Goal: Information Seeking & Learning: Learn about a topic

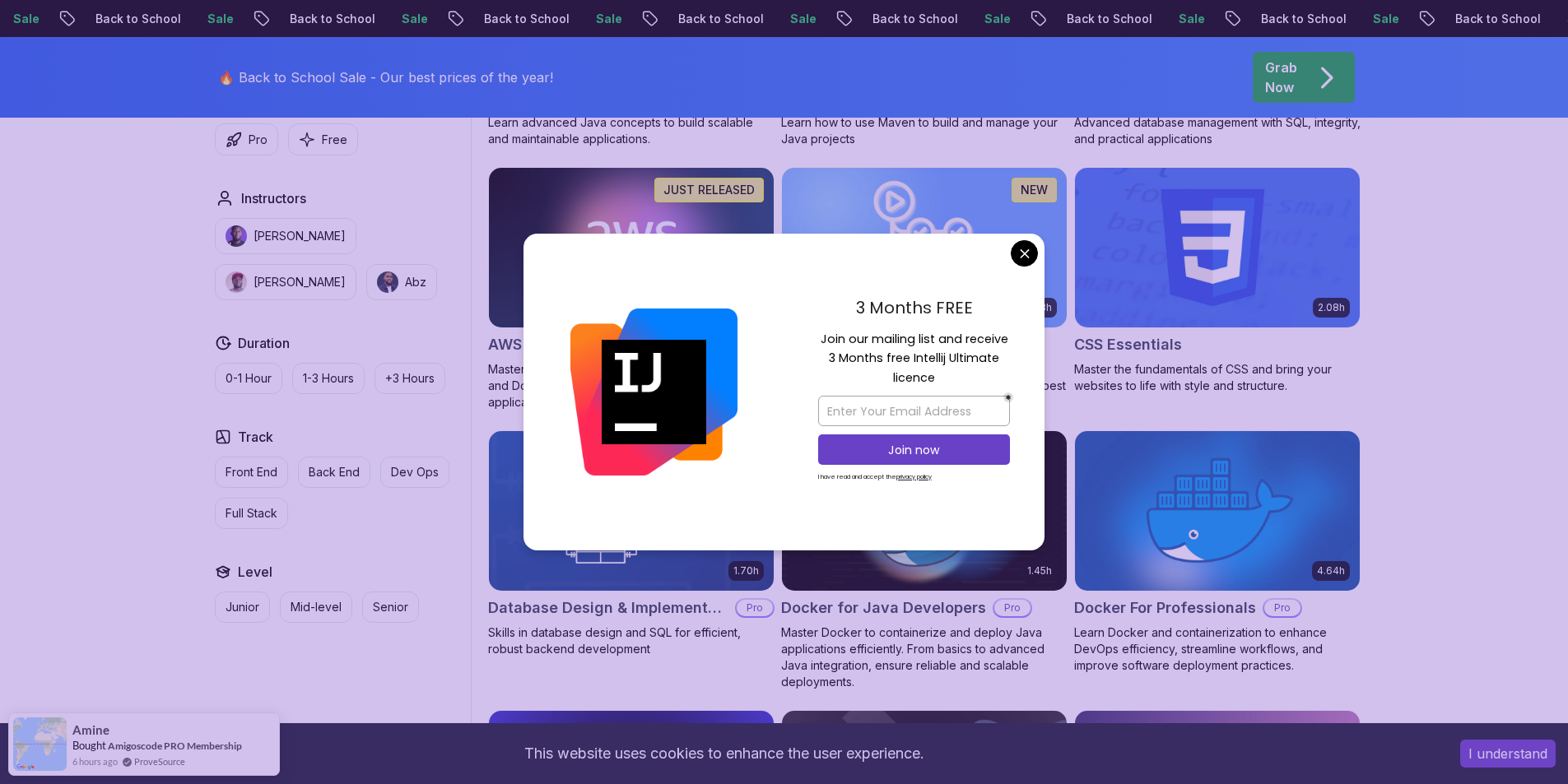
scroll to position [1317, 0]
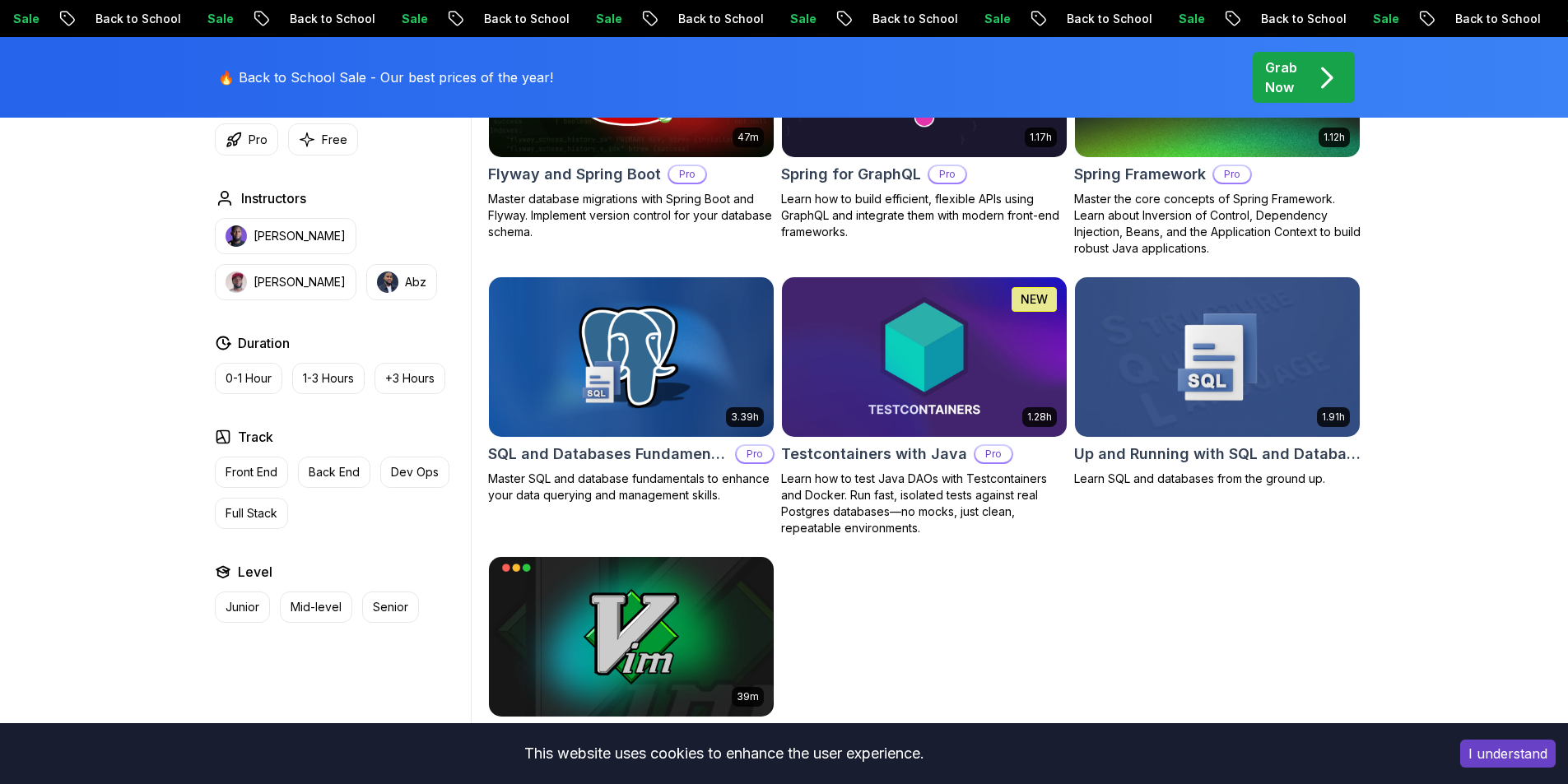
scroll to position [4360, 0]
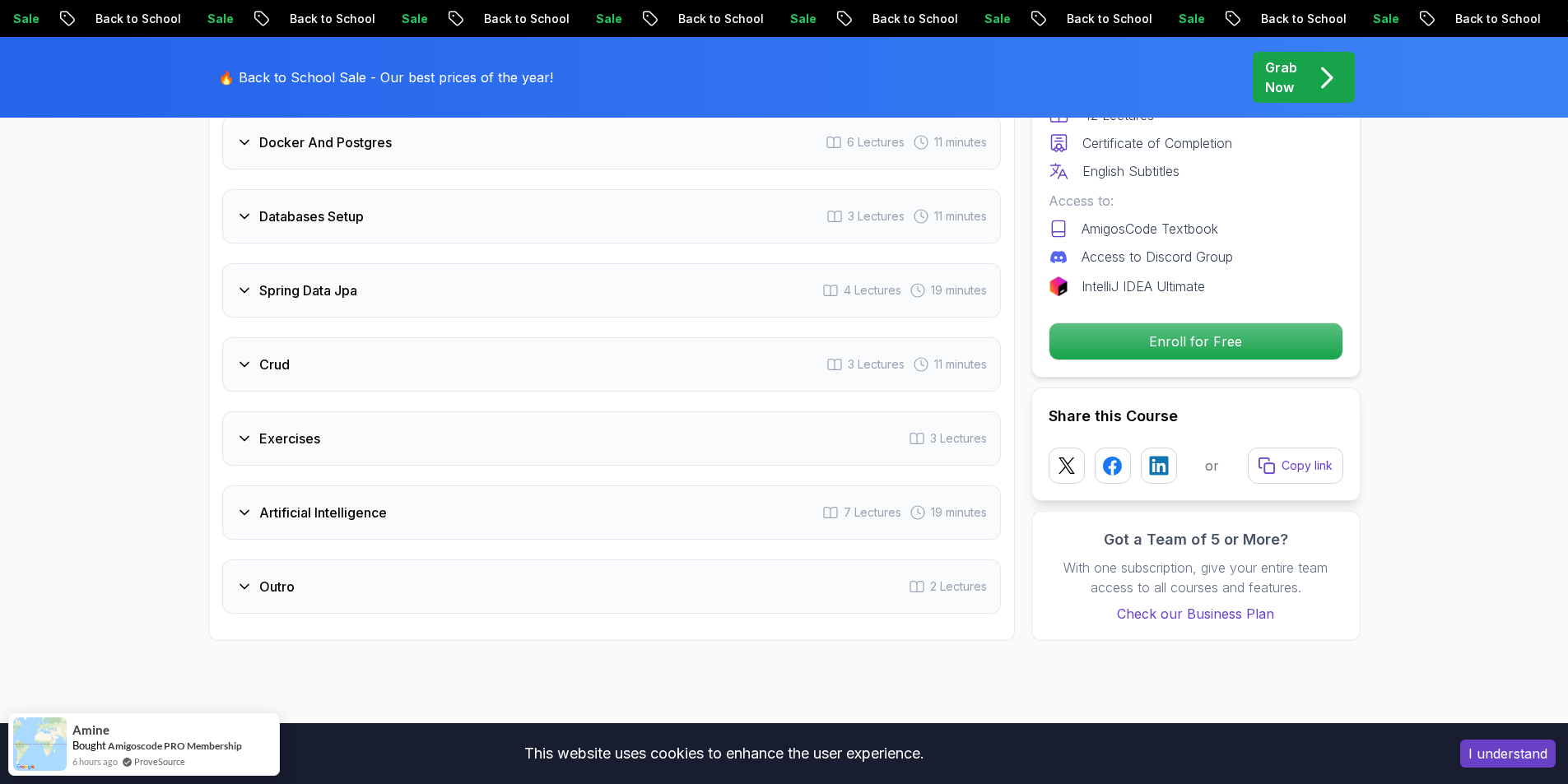
scroll to position [2632, 0]
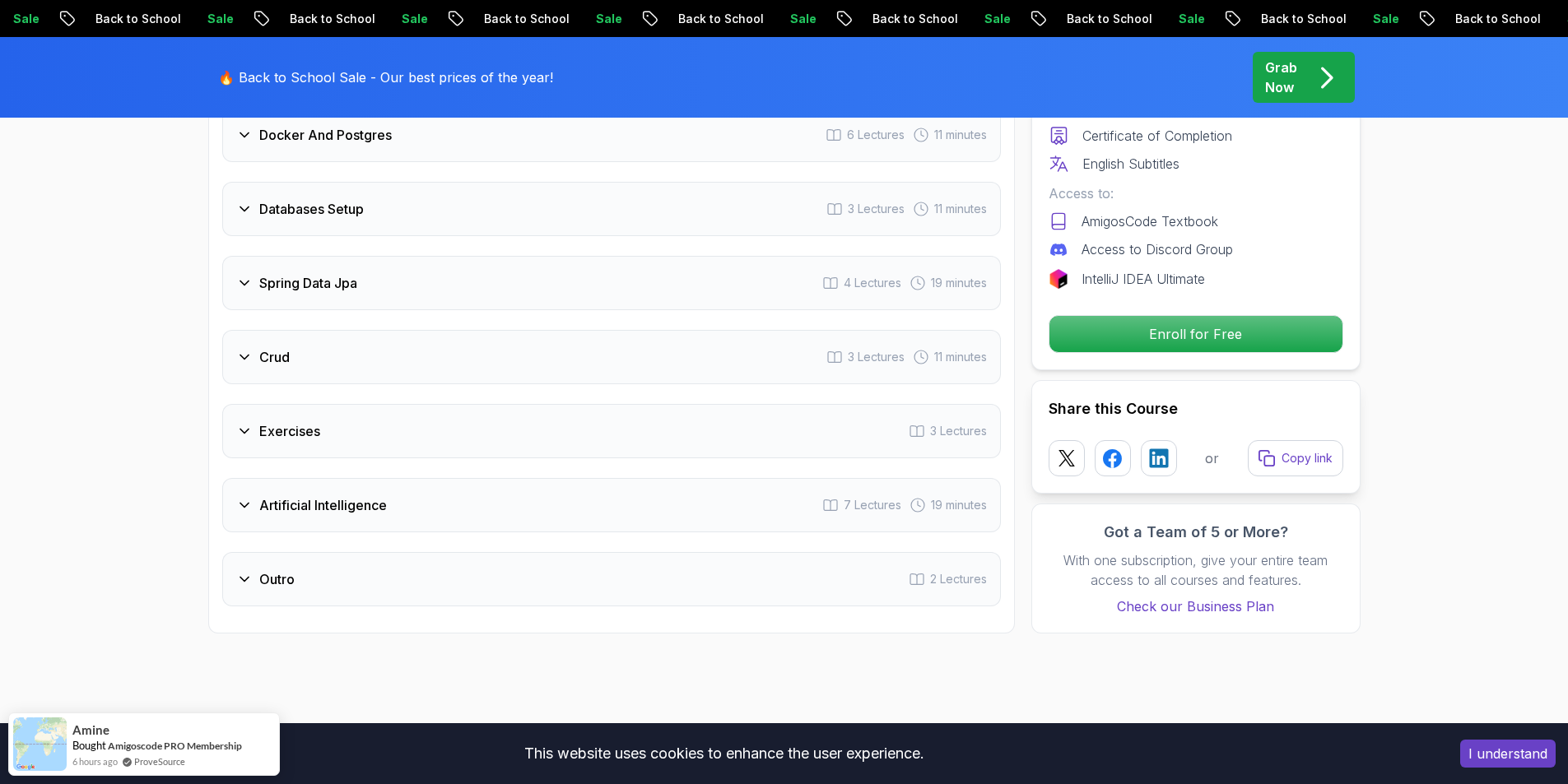
click at [364, 495] on h3 "Artificial Intelligence" at bounding box center [322, 504] width 127 height 20
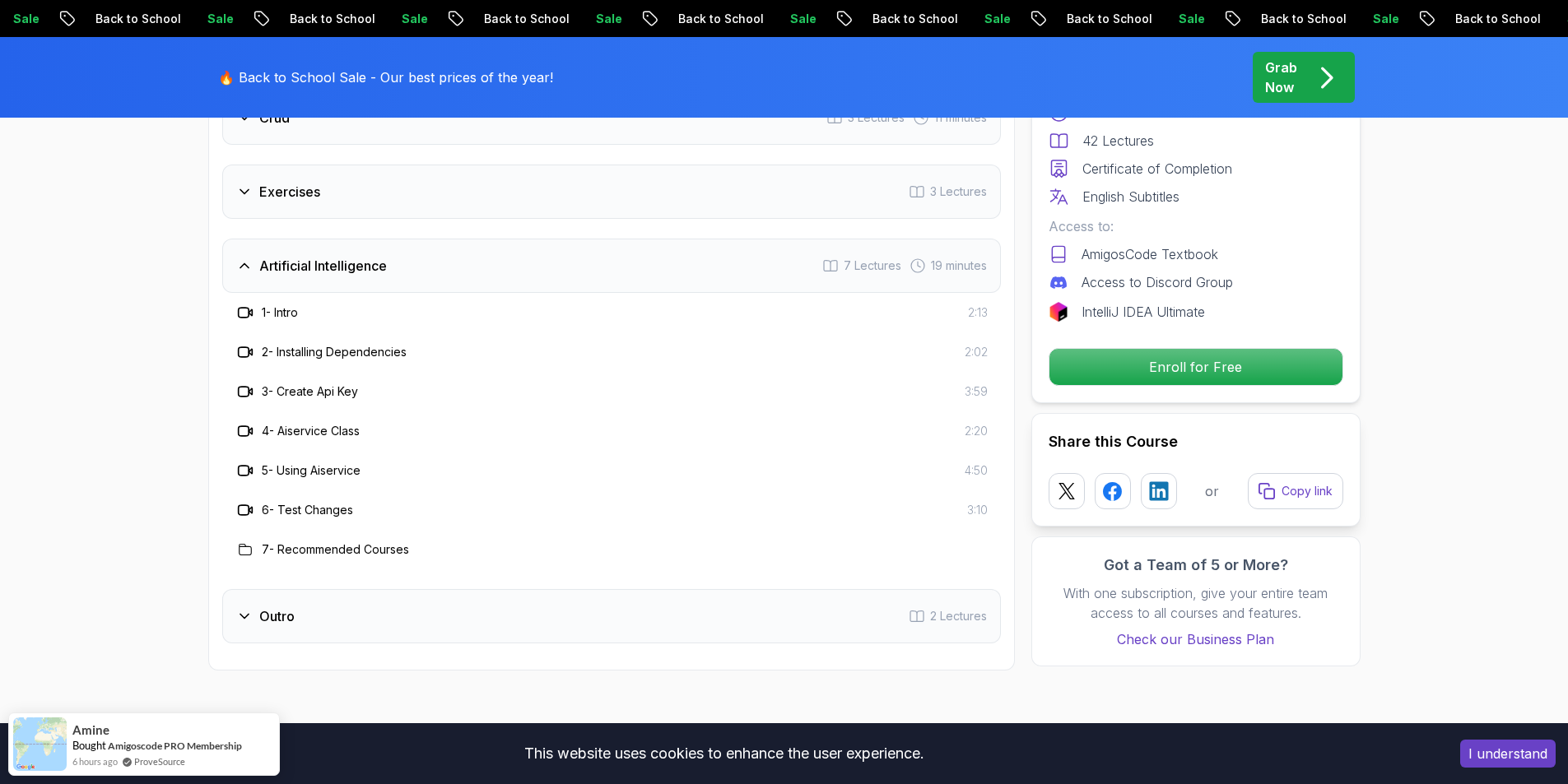
scroll to position [2801, 0]
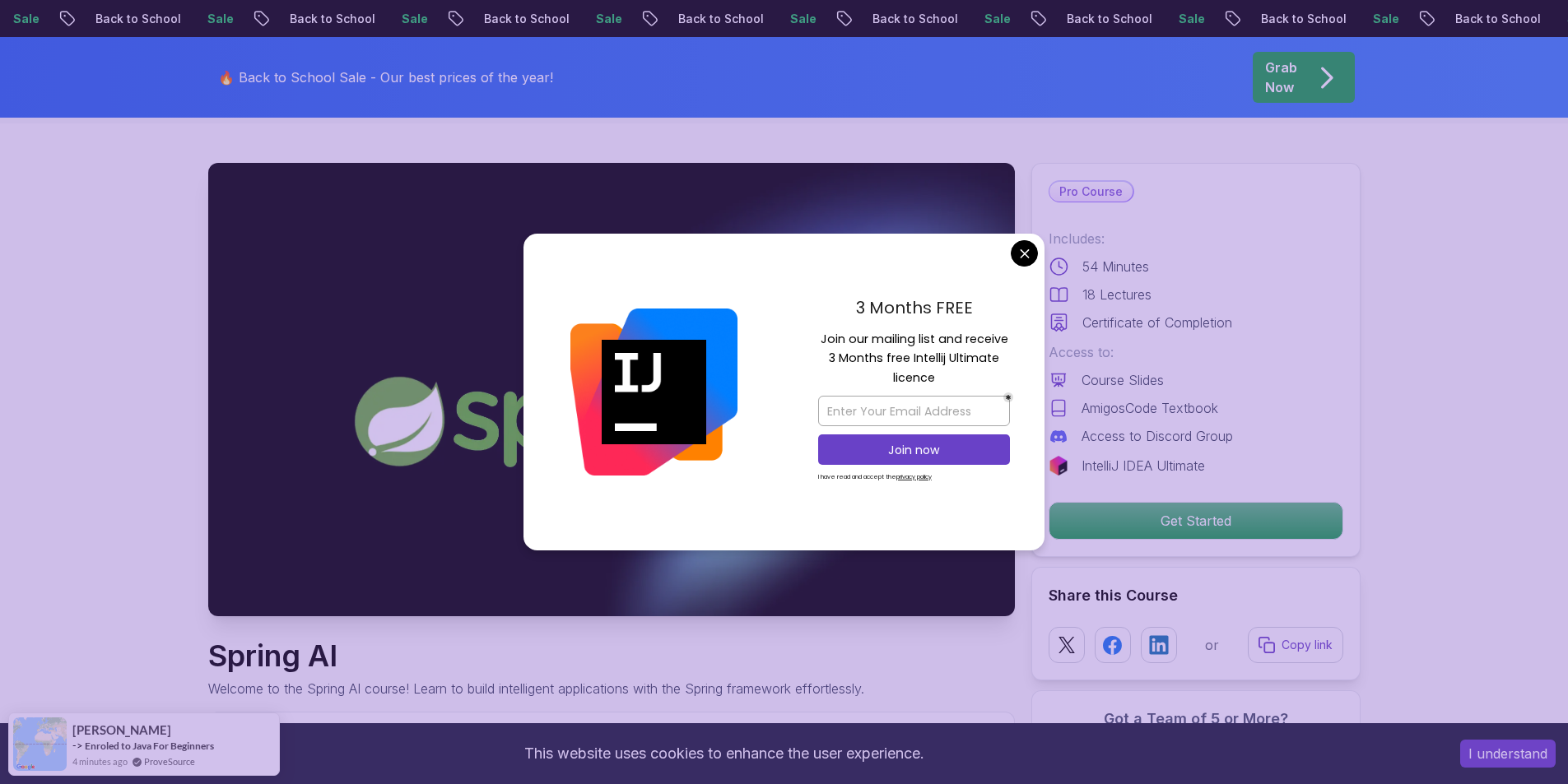
scroll to position [82, 0]
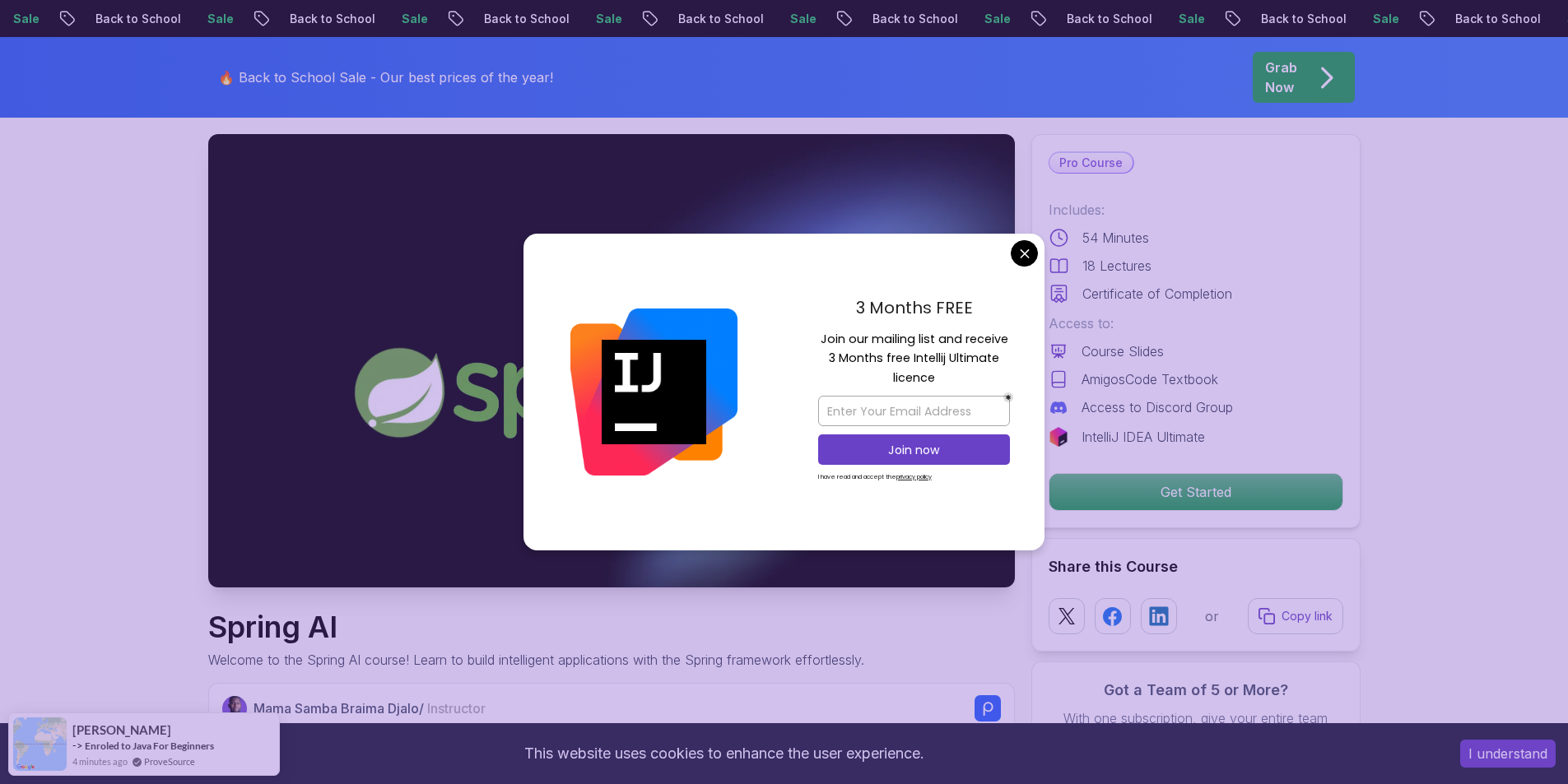
click at [1011, 243] on div "3 Months FREE Join our mailing list and receive 3 Months free Intellij Ultimate…" at bounding box center [913, 392] width 261 height 317
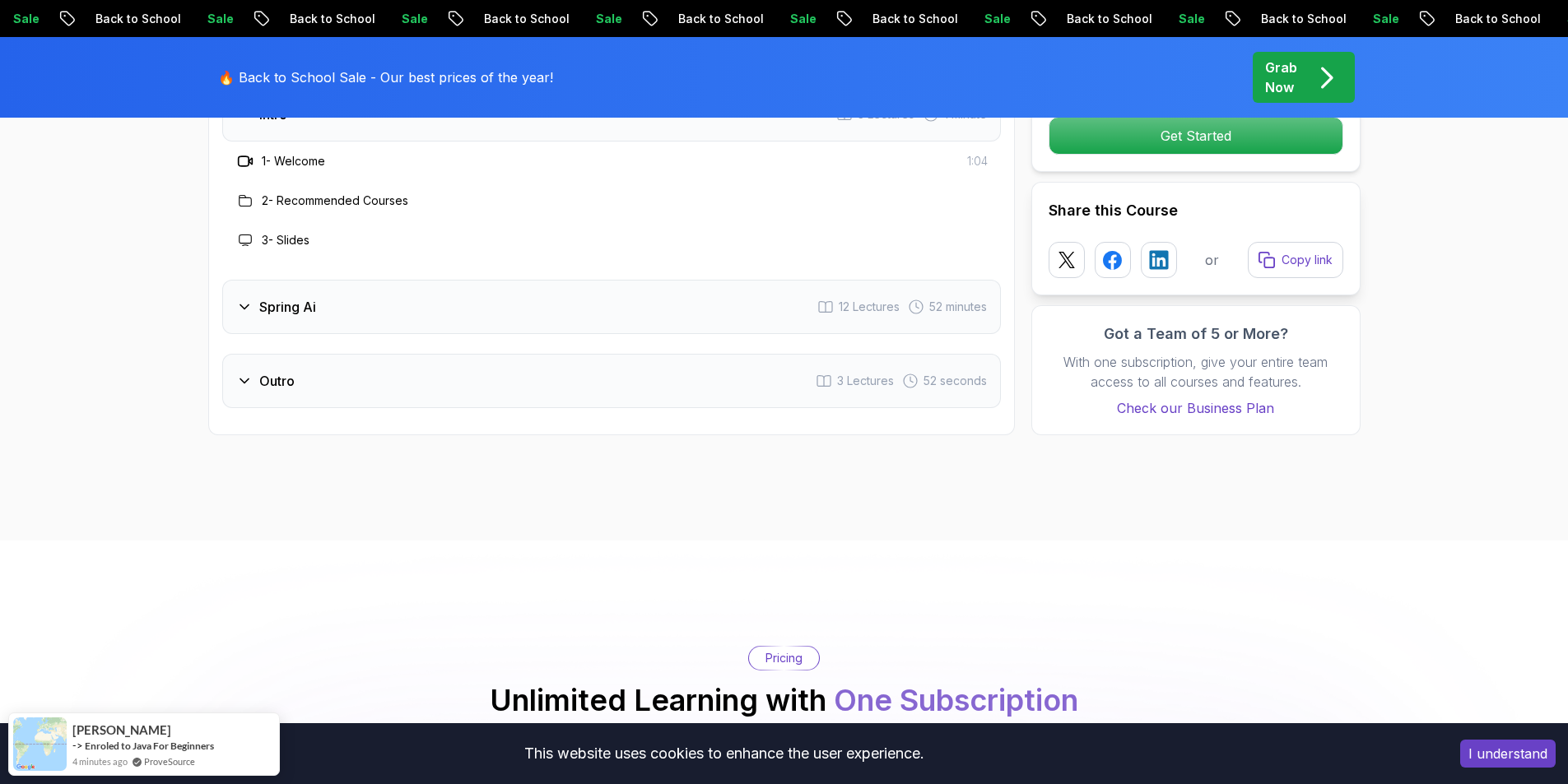
scroll to position [2221, 0]
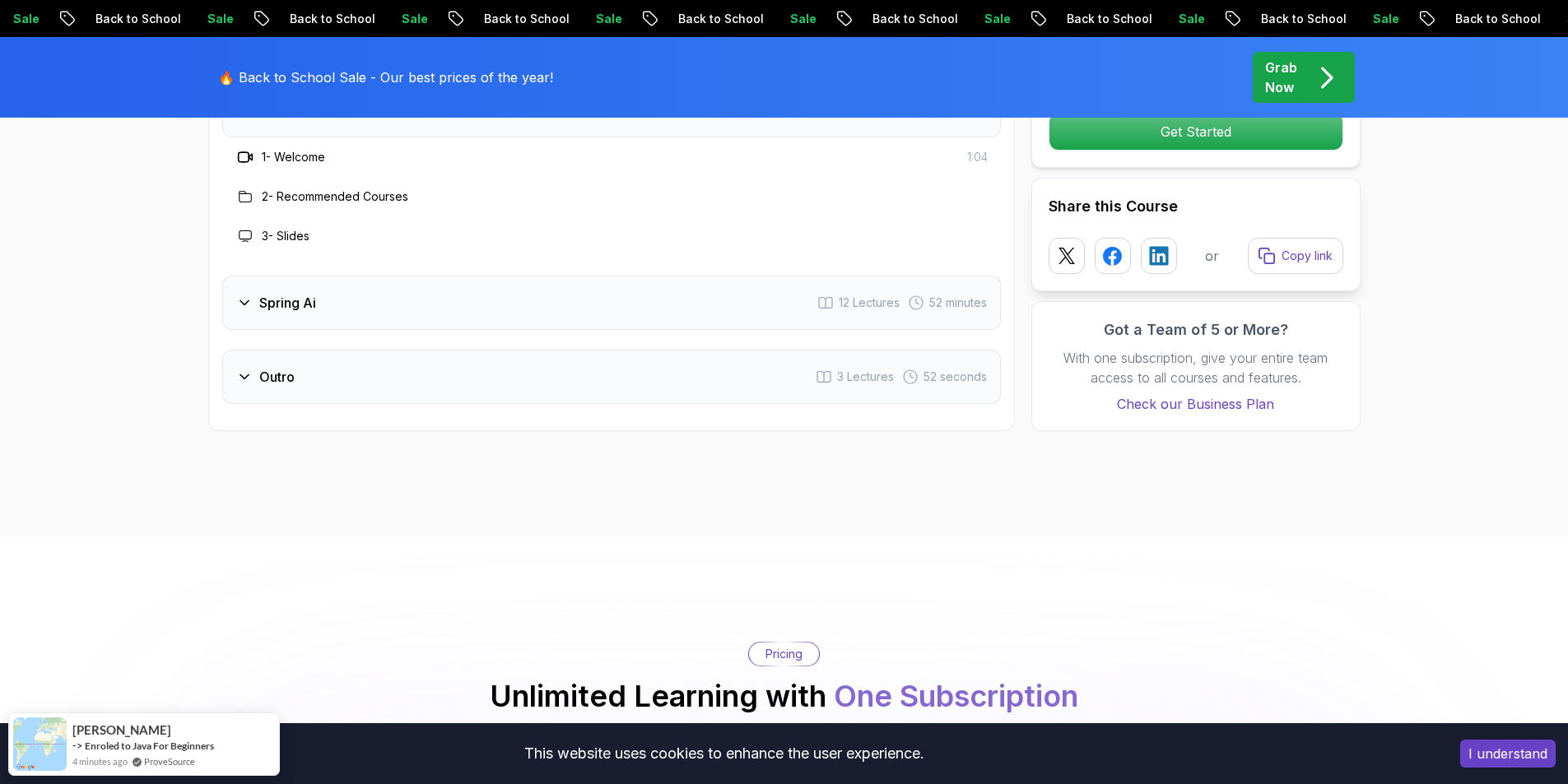
click at [341, 316] on div "Spring Ai 12 Lectures 52 minutes" at bounding box center [611, 303] width 779 height 55
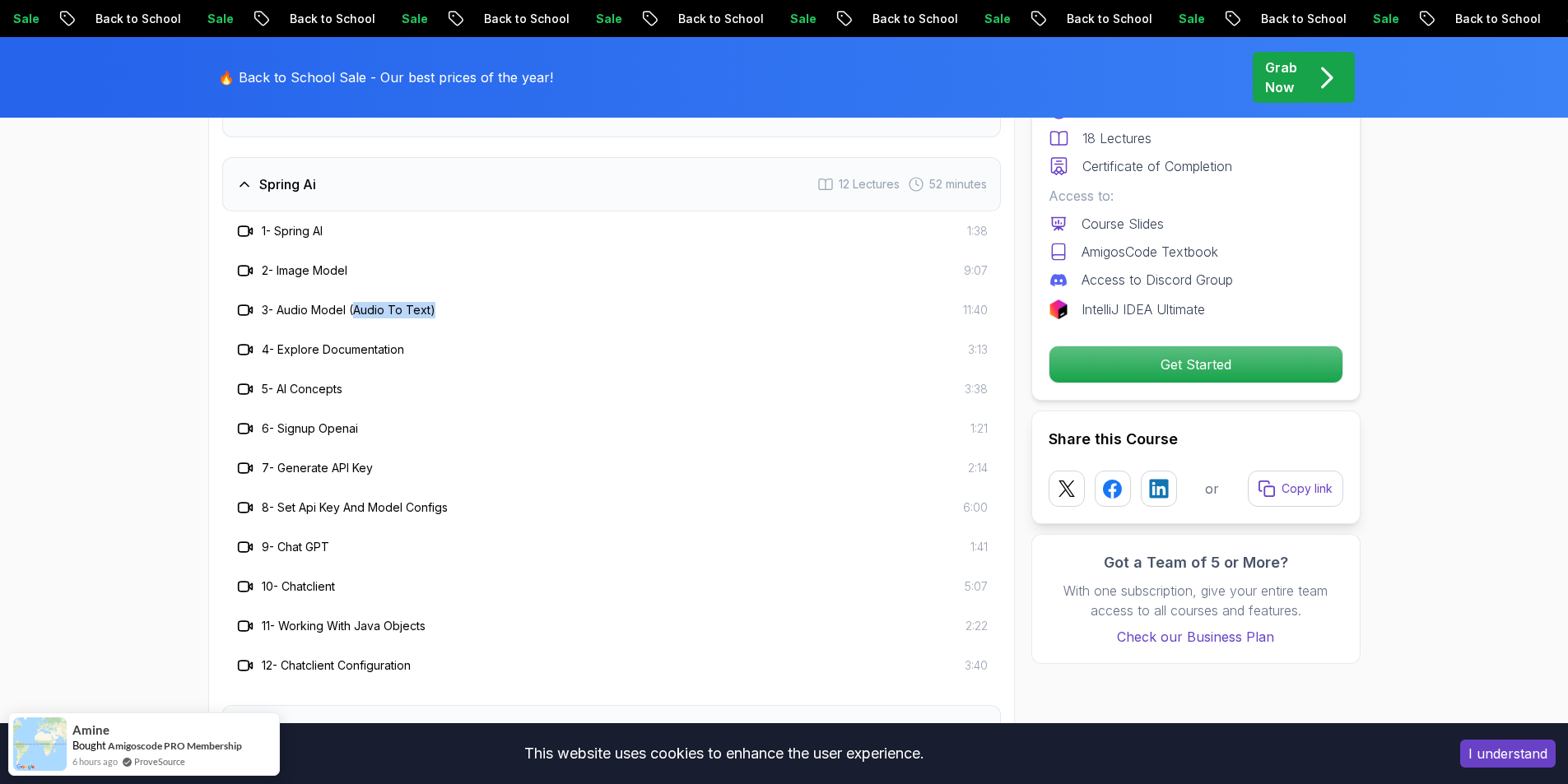
drag, startPoint x: 374, startPoint y: 305, endPoint x: 451, endPoint y: 306, distance: 77.0
click at [451, 306] on div "3 - Audio Model (Audio To Text) 11:40" at bounding box center [611, 310] width 752 height 20
click at [311, 314] on h3 "3 - Audio Model (Audio To Text)" at bounding box center [348, 310] width 173 height 16
click at [237, 311] on icon at bounding box center [245, 310] width 16 height 16
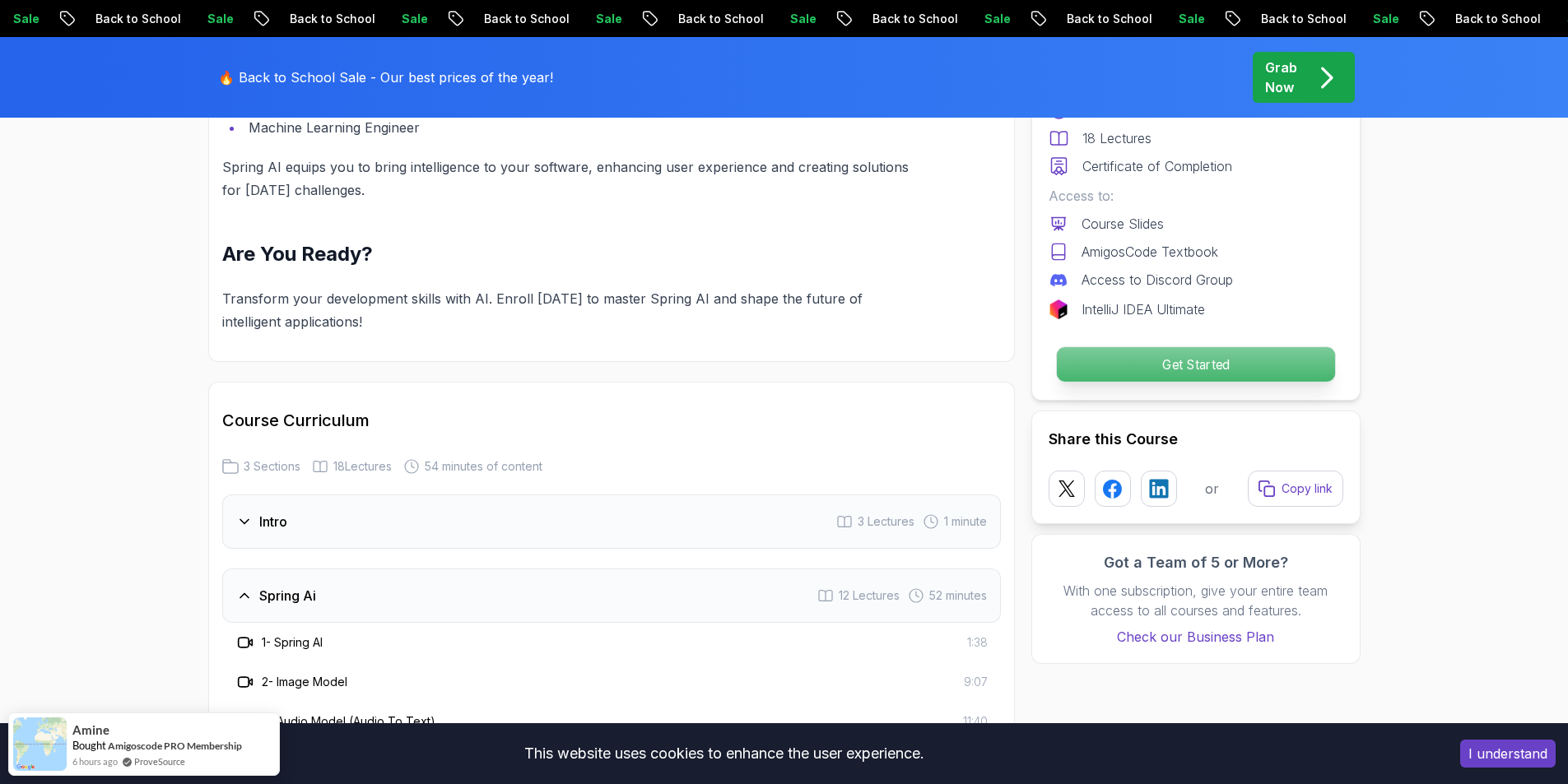
click at [1189, 351] on p "Get Started" at bounding box center [1195, 364] width 278 height 35
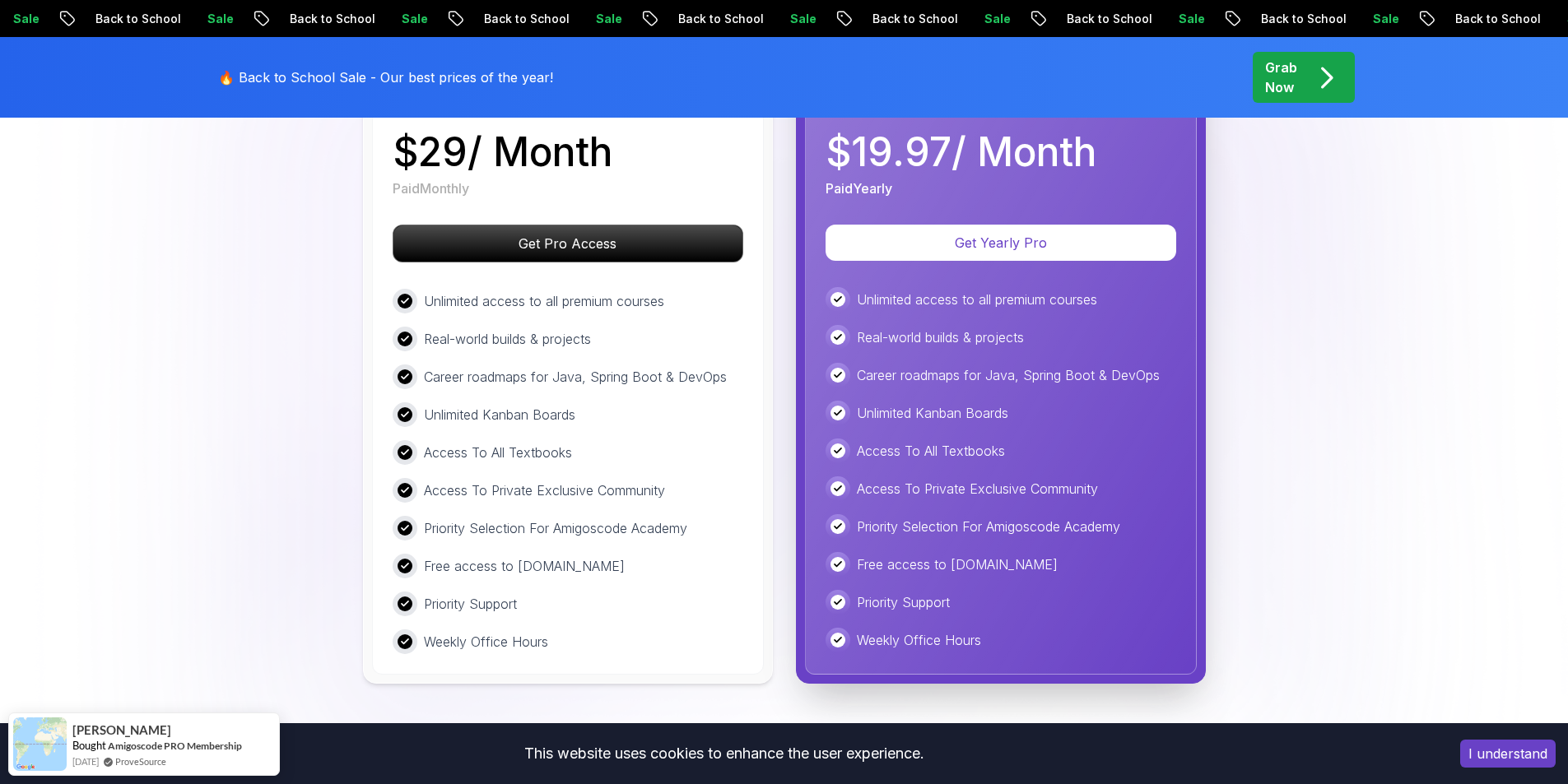
scroll to position [3278, 0]
